Goal: Navigation & Orientation: Understand site structure

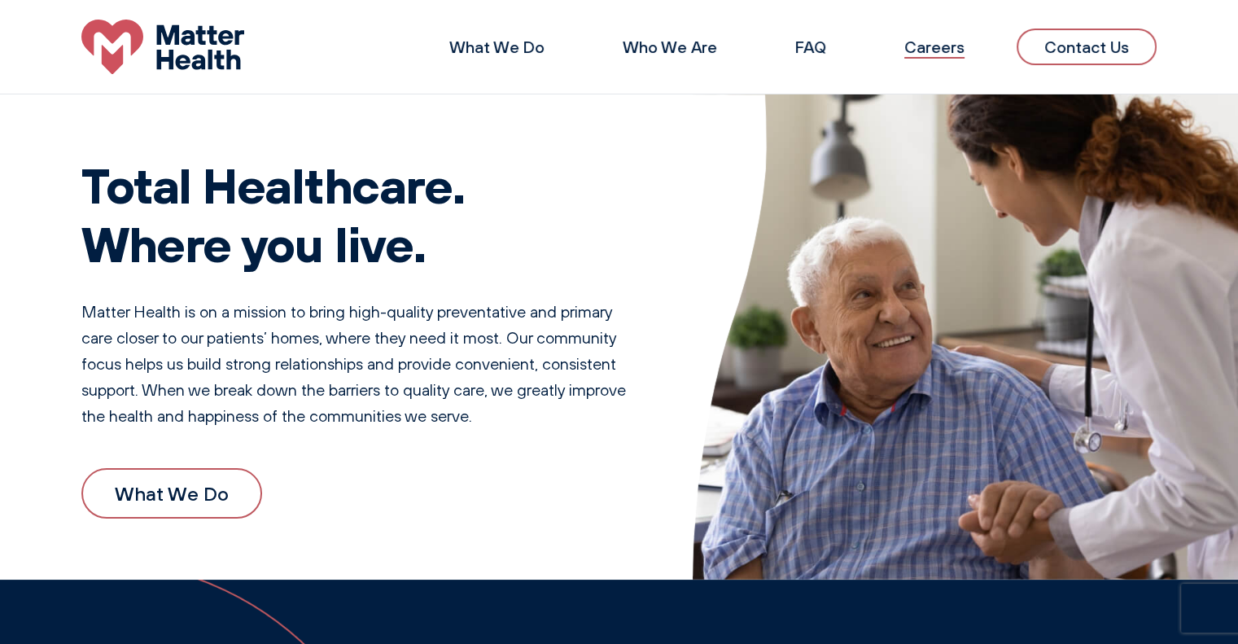
click at [933, 45] on link "Careers" at bounding box center [934, 47] width 60 height 20
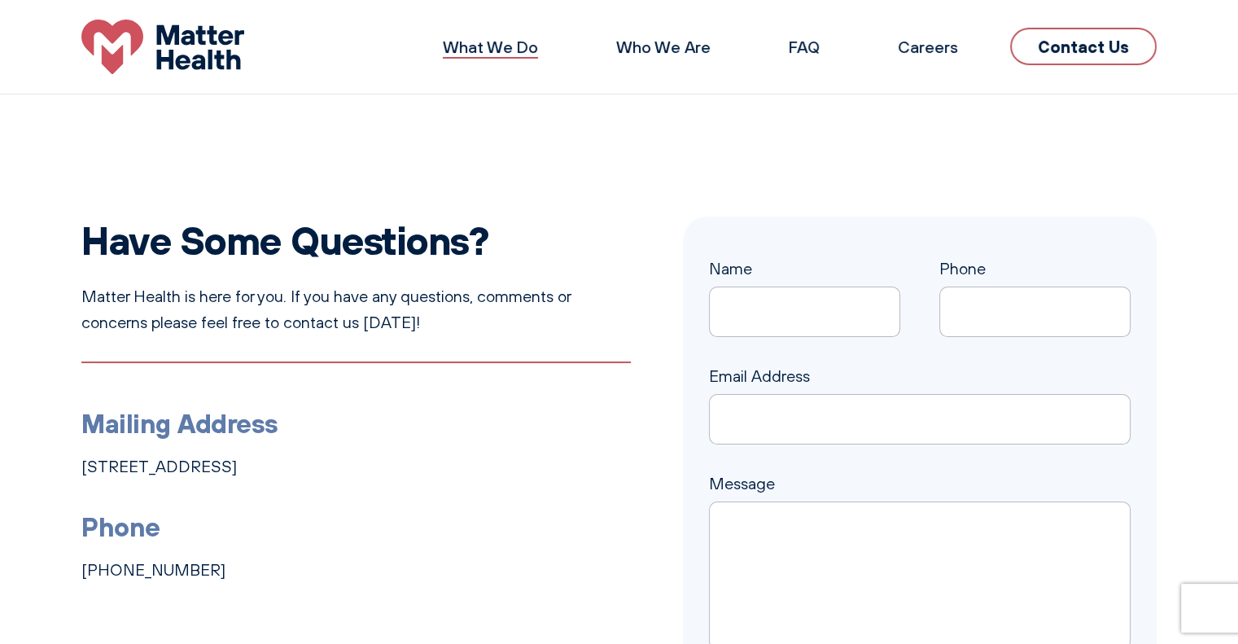
click at [524, 51] on link "What We Do" at bounding box center [490, 47] width 95 height 20
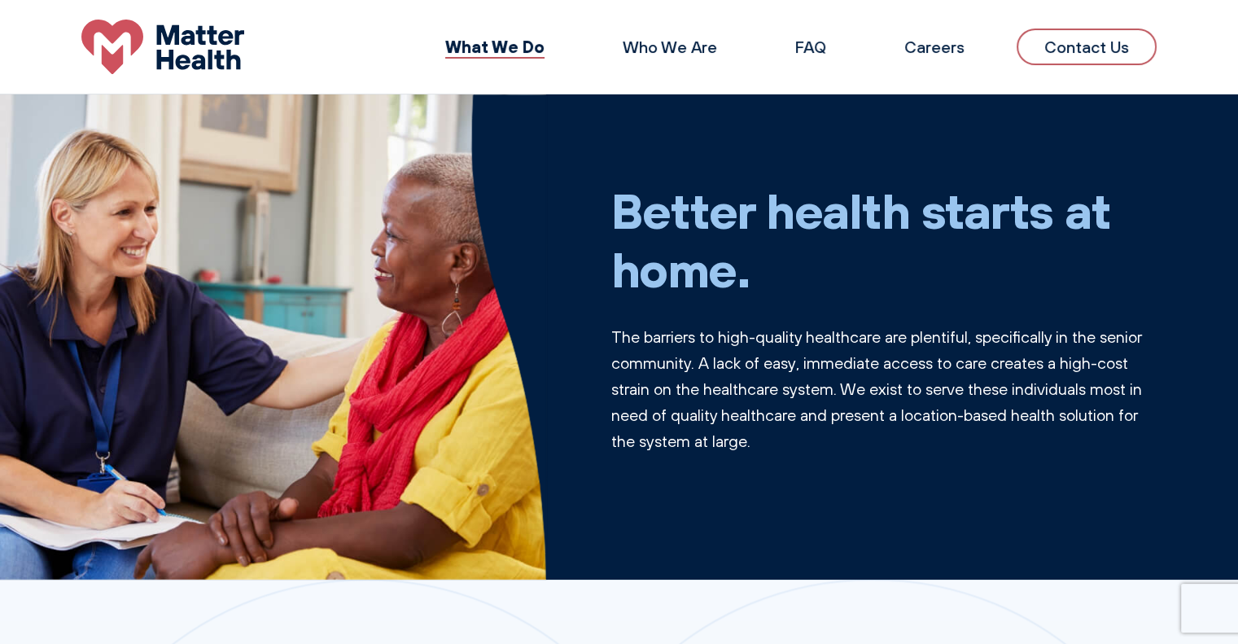
click at [726, 28] on li "Who We Are" at bounding box center [670, 47] width 146 height 39
click at [694, 52] on link "Who We Are" at bounding box center [670, 47] width 94 height 20
